Goal: Information Seeking & Learning: Learn about a topic

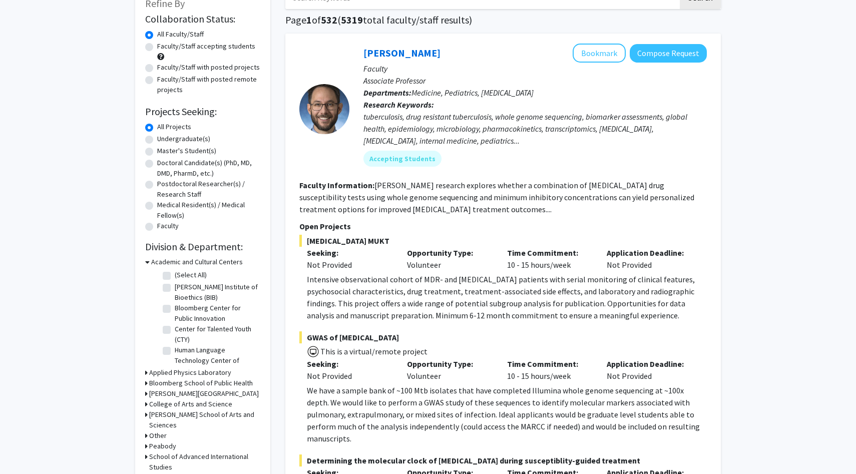
scroll to position [75, 0]
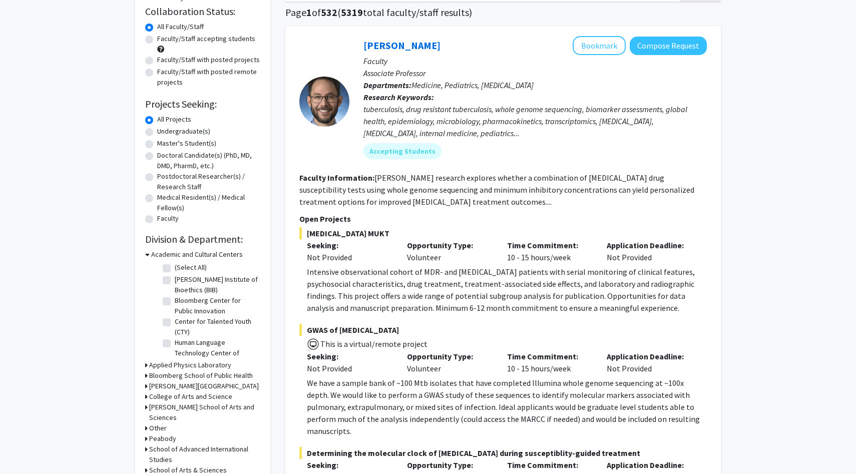
click at [213, 36] on label "Faculty/Staff accepting students" at bounding box center [206, 39] width 98 height 11
click at [164, 36] on input "Faculty/Staff accepting students" at bounding box center [160, 37] width 7 height 7
radio input "true"
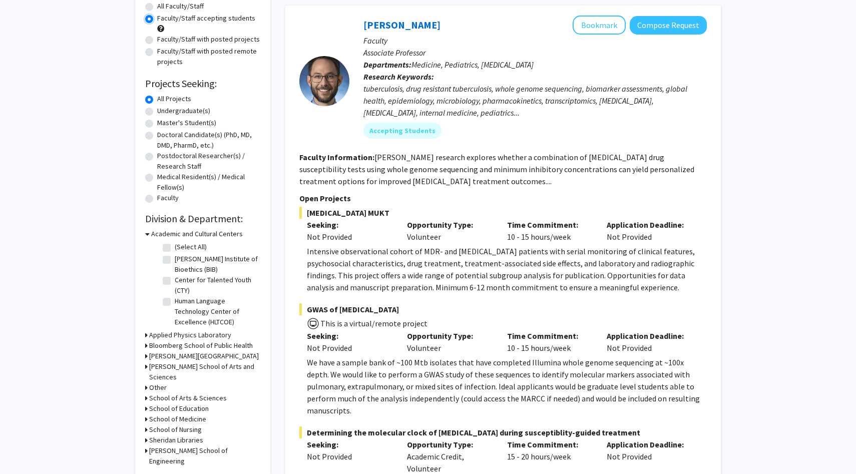
scroll to position [98, 0]
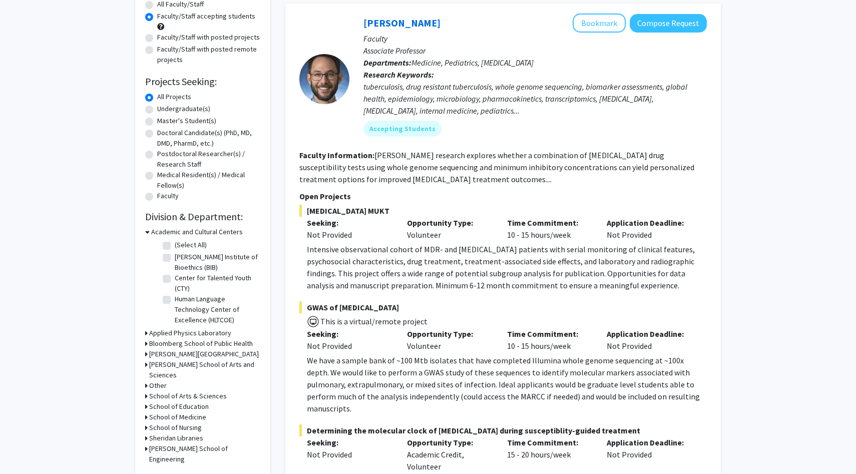
click at [180, 110] on label "Undergraduate(s)" at bounding box center [183, 109] width 53 height 11
click at [164, 110] on input "Undergraduate(s)" at bounding box center [160, 107] width 7 height 7
radio input "true"
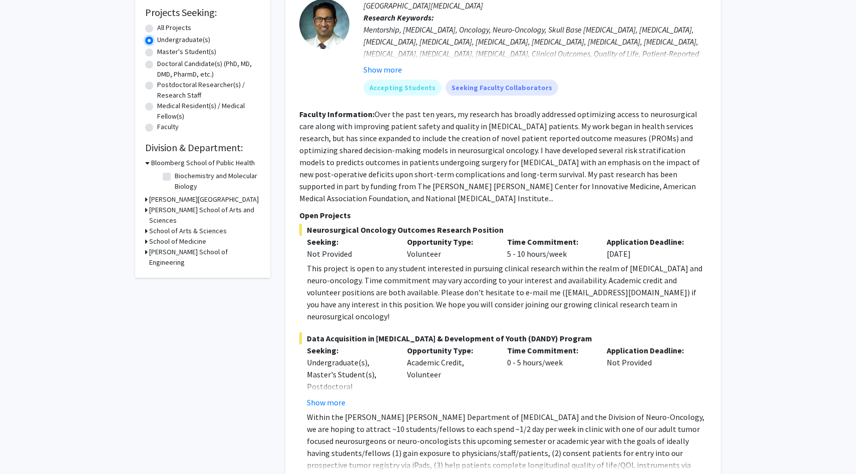
scroll to position [169, 0]
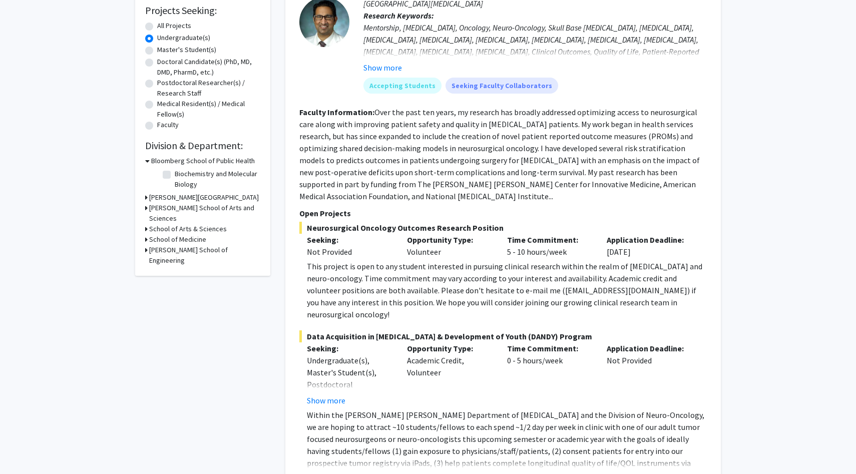
click at [179, 205] on h3 "[PERSON_NAME] School of Arts and Sciences" at bounding box center [204, 213] width 111 height 21
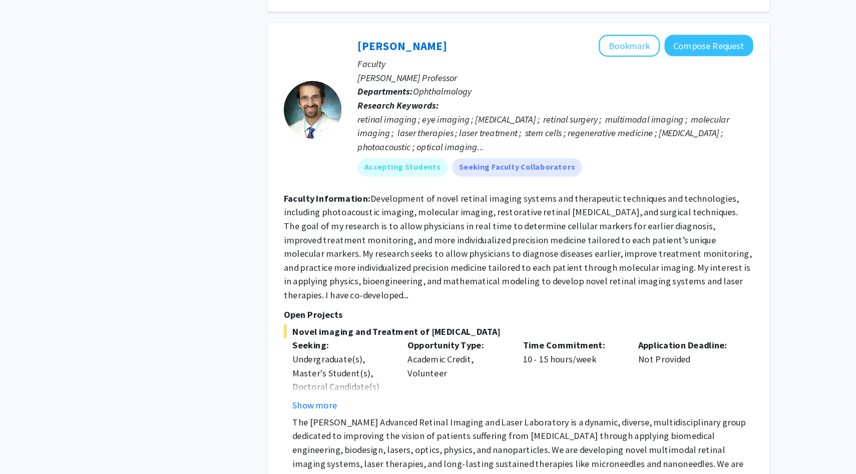
scroll to position [4318, 0]
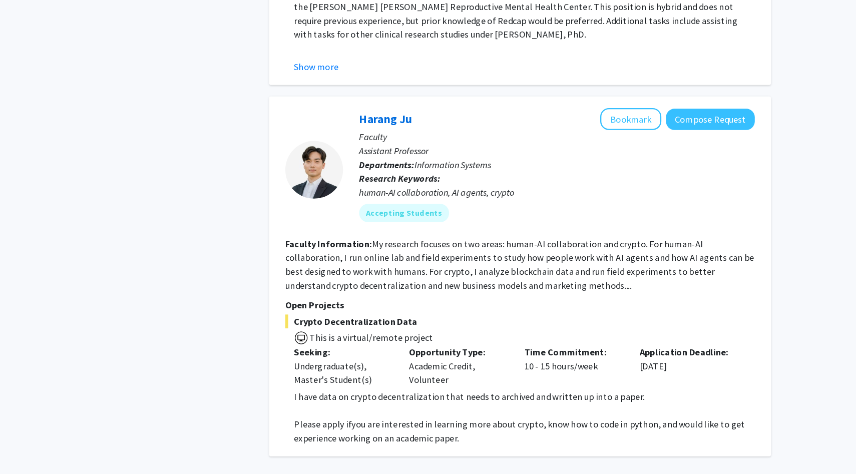
scroll to position [2642, 0]
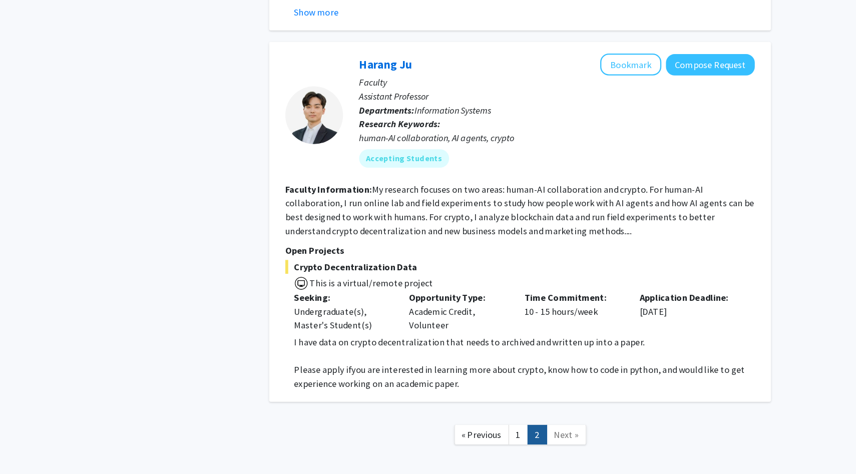
click at [549, 435] on span "Next »" at bounding box center [544, 440] width 22 height 10
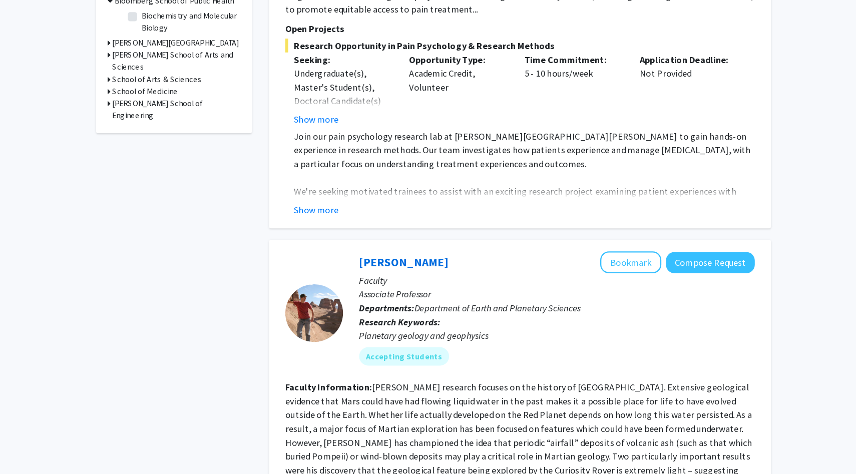
scroll to position [0, 0]
